Goal: Complete application form

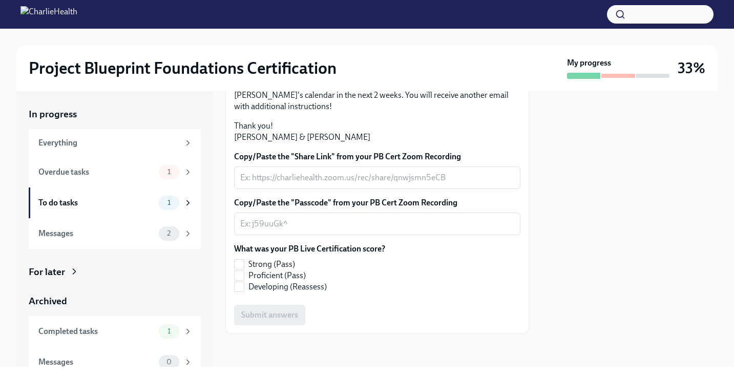
scroll to position [290, 0]
click at [246, 263] on label "Strong (Pass)" at bounding box center [305, 264] width 143 height 11
click at [244, 263] on input "Strong (Pass)" at bounding box center [239, 264] width 9 height 9
checkbox input "true"
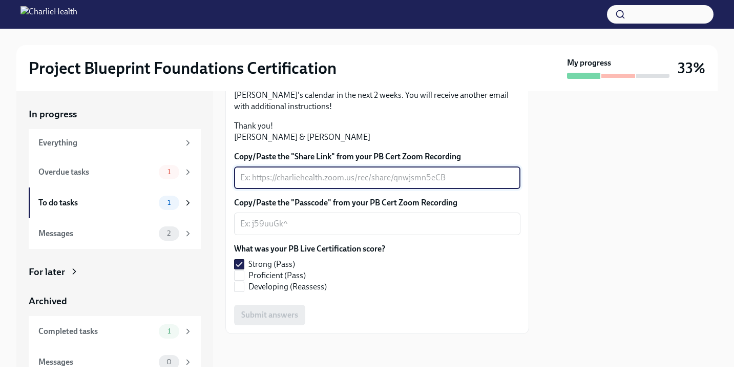
click at [280, 180] on textarea "Copy/Paste the "Share Link" from your PB Cert Zoom Recording" at bounding box center [377, 178] width 274 height 12
paste textarea "[URL][DOMAIN_NAME]"
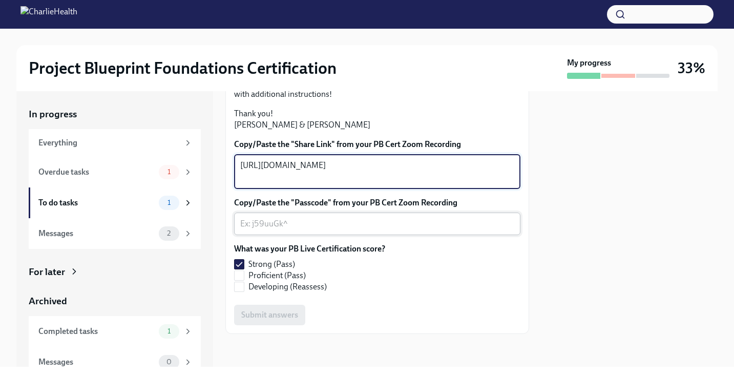
type textarea "[URL][DOMAIN_NAME]"
click at [273, 230] on textarea "Copy/Paste the "Passcode" from your PB Cert Zoom Recording" at bounding box center [377, 224] width 274 height 12
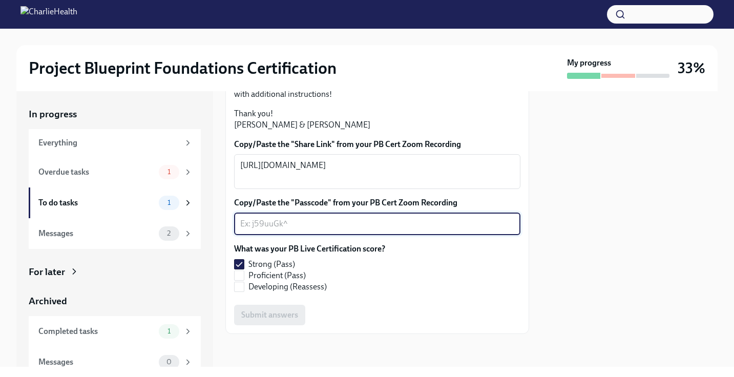
paste textarea "!+%c5+n3"
type textarea "!+%c5+n3"
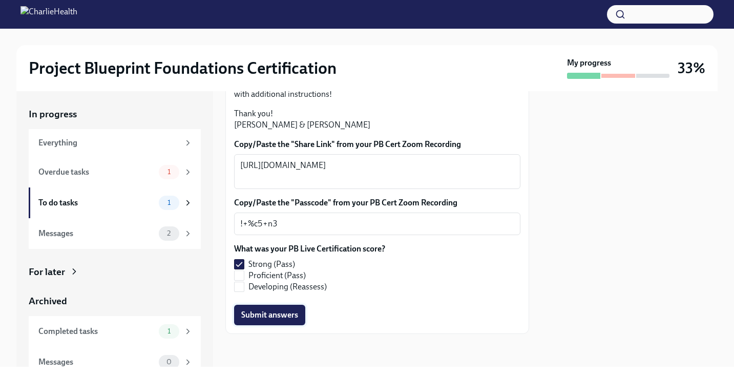
click at [278, 320] on span "Submit answers" at bounding box center [269, 315] width 57 height 10
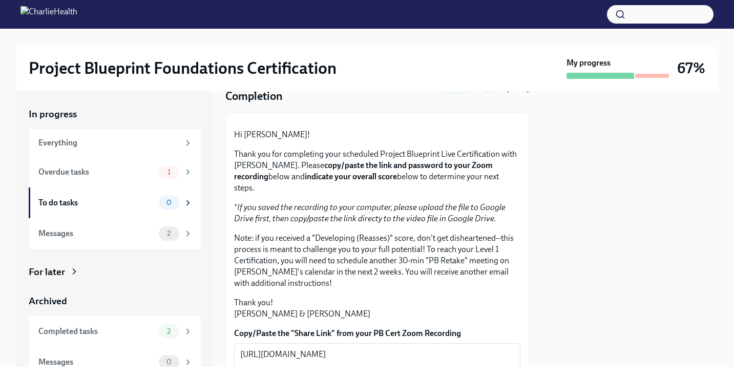
scroll to position [0, 0]
